Goal: Find specific page/section: Find specific page/section

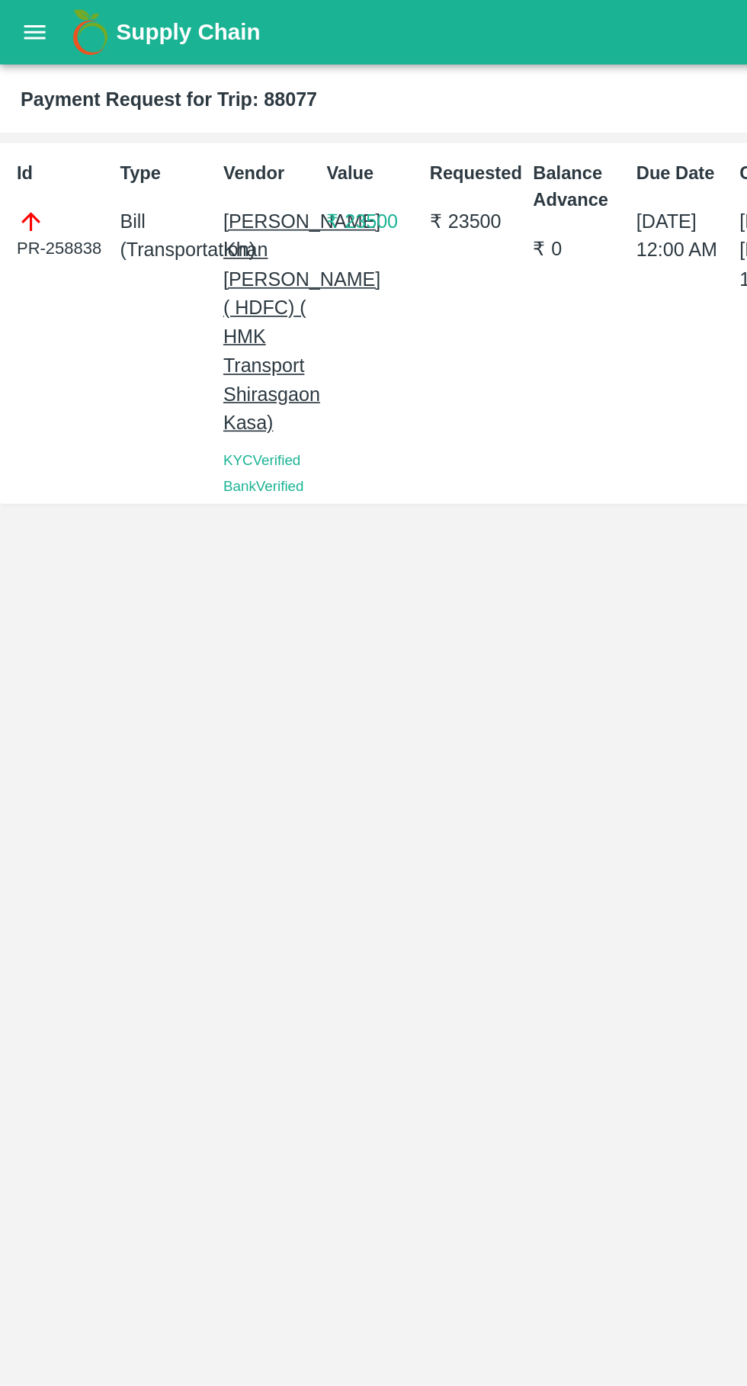
click at [32, 13] on button "open drawer" at bounding box center [20, 19] width 35 height 35
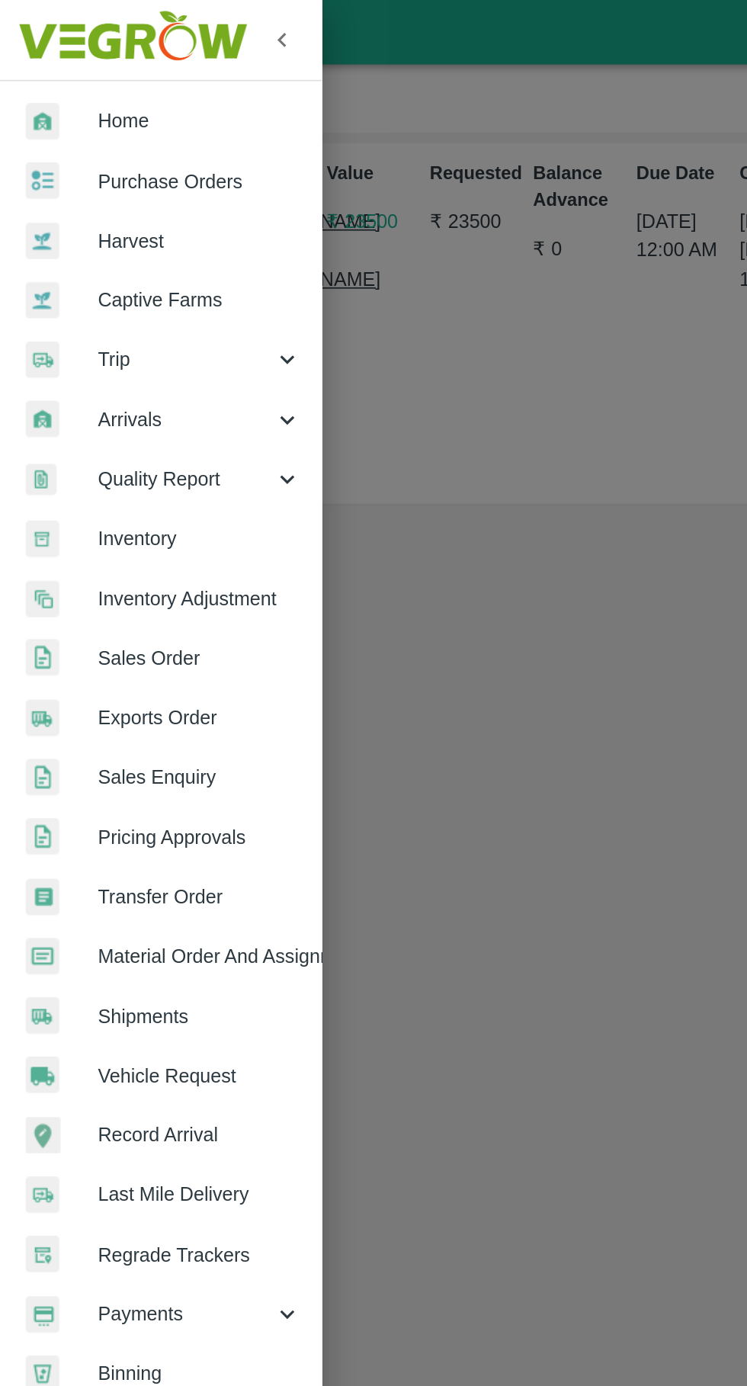
click at [29, 56] on link "Home" at bounding box center [95, 71] width 191 height 35
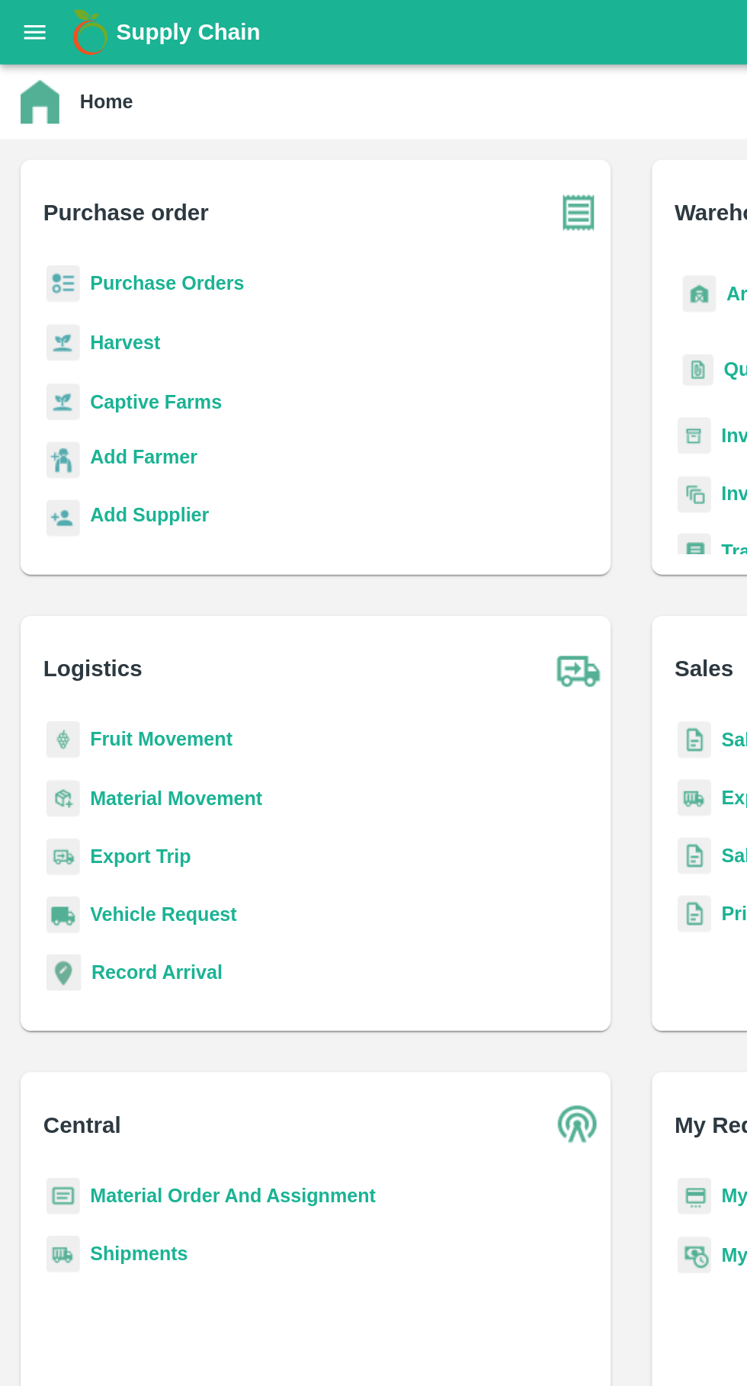
click at [30, 26] on button "open drawer" at bounding box center [20, 19] width 35 height 35
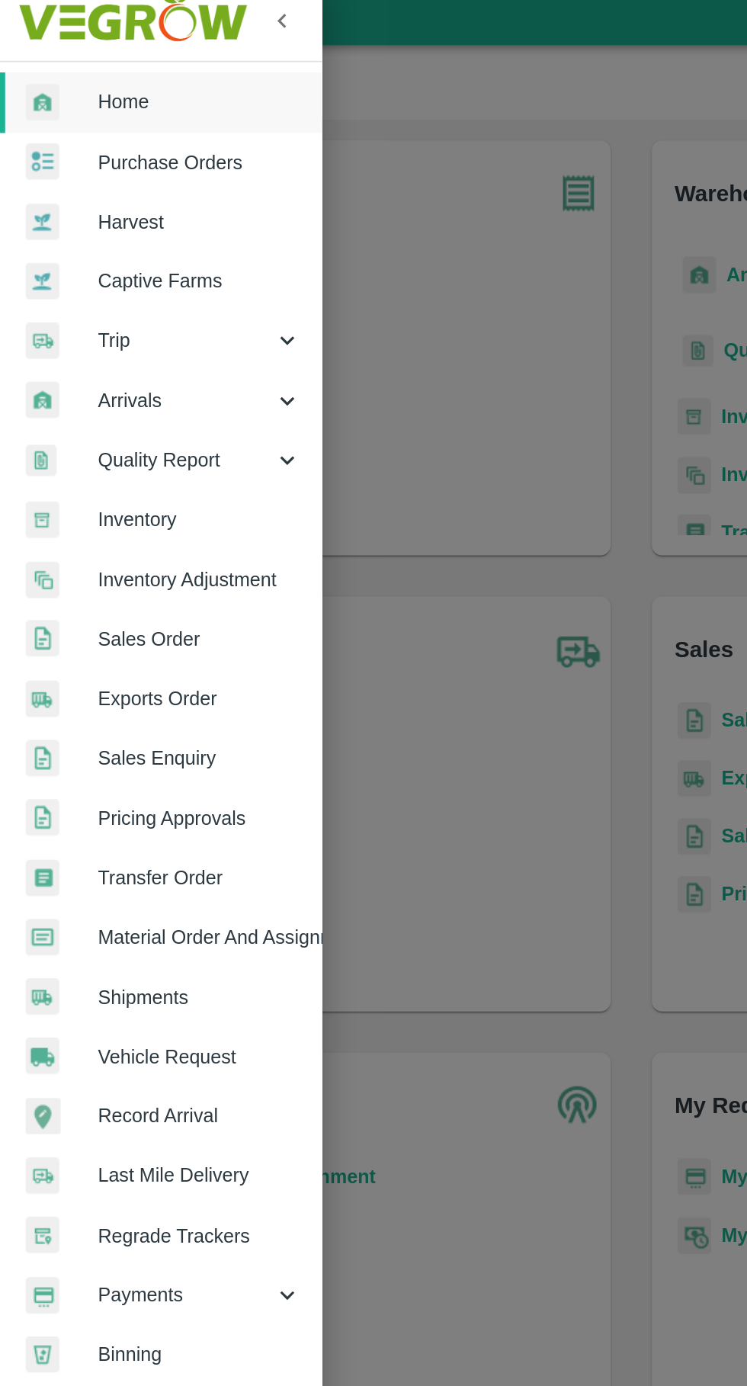
click at [127, 777] on span "Payments" at bounding box center [110, 777] width 104 height 17
click at [132, 800] on li "My Payment Requests" at bounding box center [101, 812] width 178 height 35
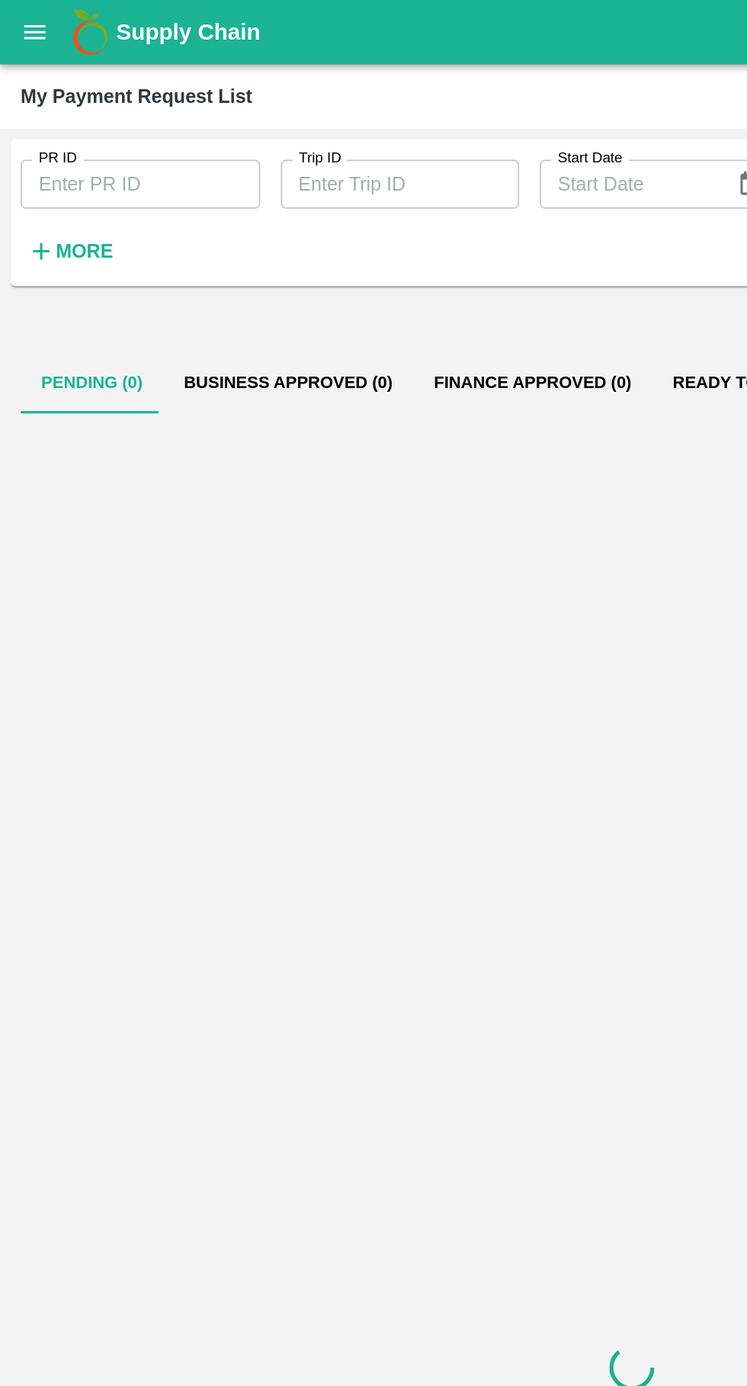
click at [18, 24] on icon "open drawer" at bounding box center [20, 19] width 17 height 17
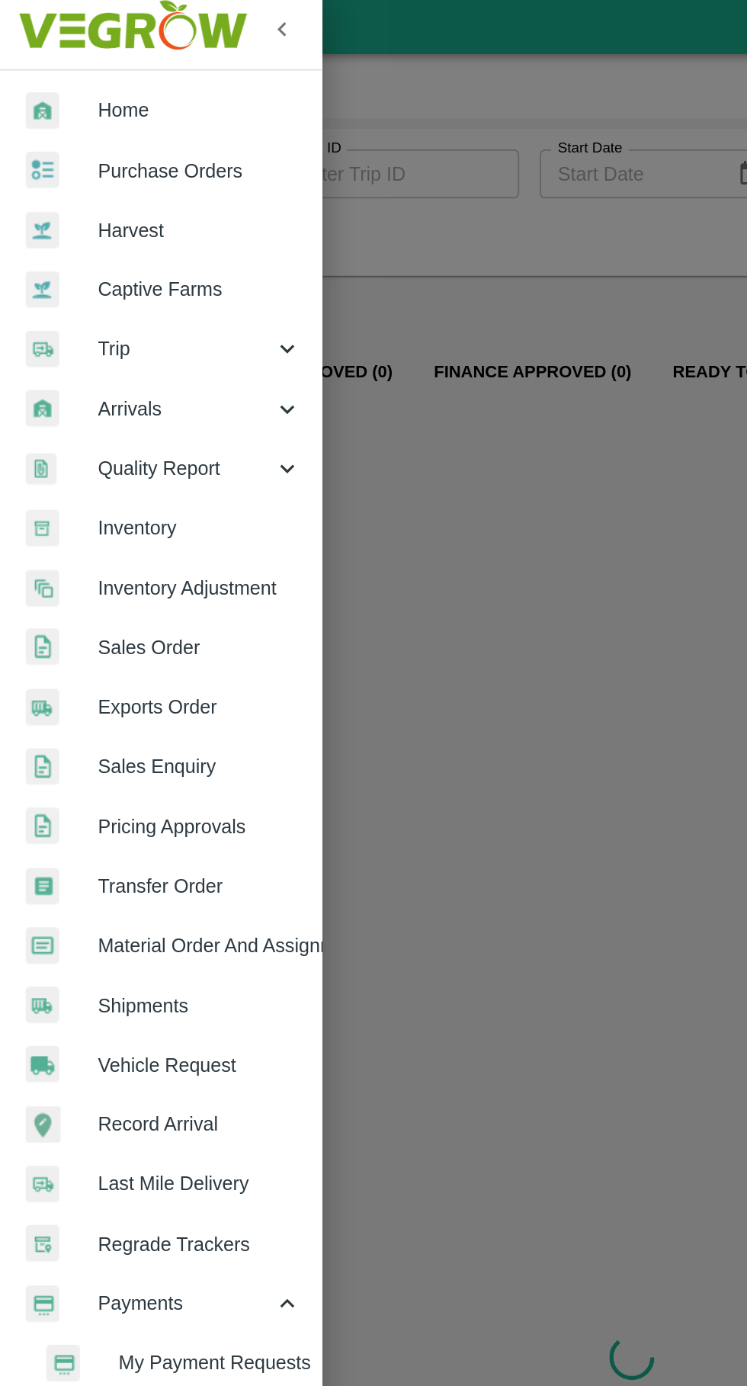
click at [111, 816] on span "My Payment Requests" at bounding box center [124, 812] width 108 height 17
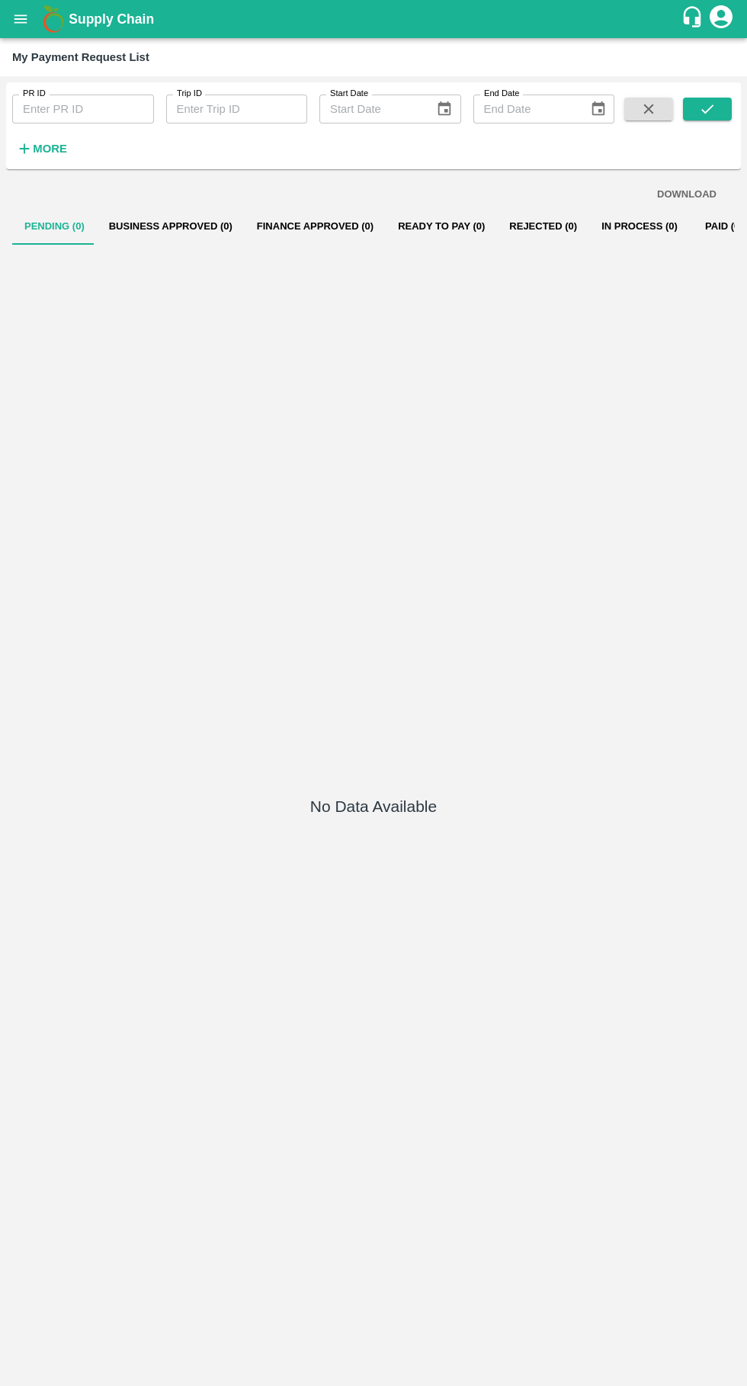
click at [208, 242] on button "Business Approved (0)" at bounding box center [171, 226] width 148 height 37
